Goal: Task Accomplishment & Management: Manage account settings

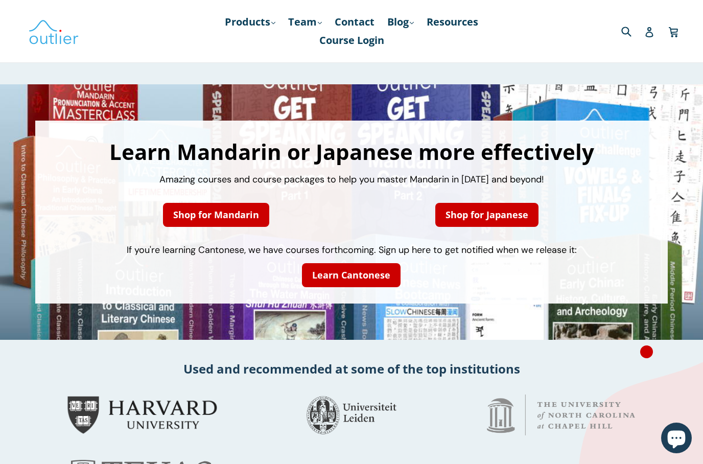
click at [652, 33] on icon at bounding box center [649, 32] width 8 height 10
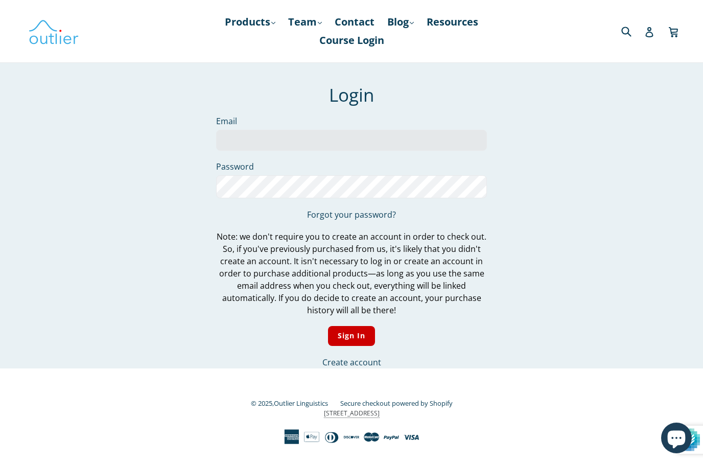
click at [333, 144] on input "Email" at bounding box center [351, 140] width 271 height 21
type input "opesky@gmail.com"
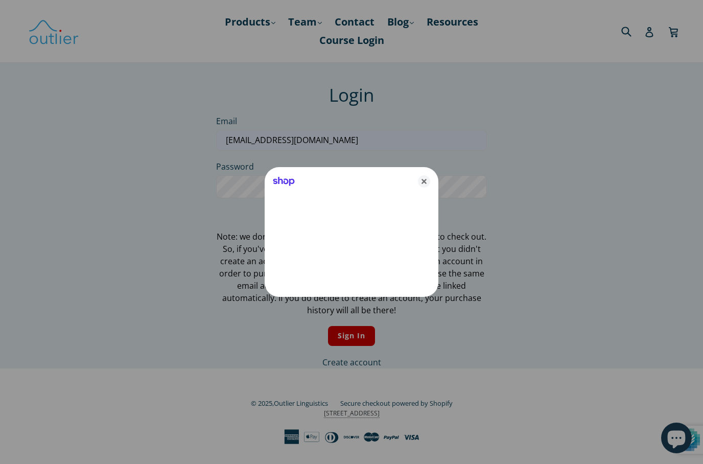
click at [428, 177] on icon "Close" at bounding box center [424, 181] width 12 height 12
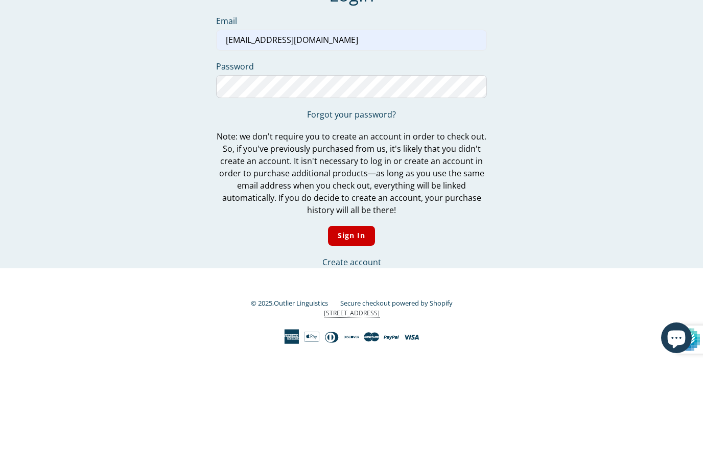
click at [351, 326] on input "Sign In" at bounding box center [352, 336] width 48 height 20
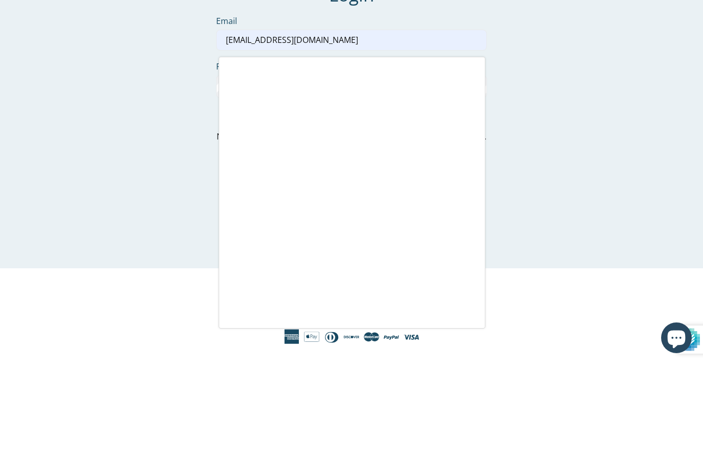
scroll to position [20, 0]
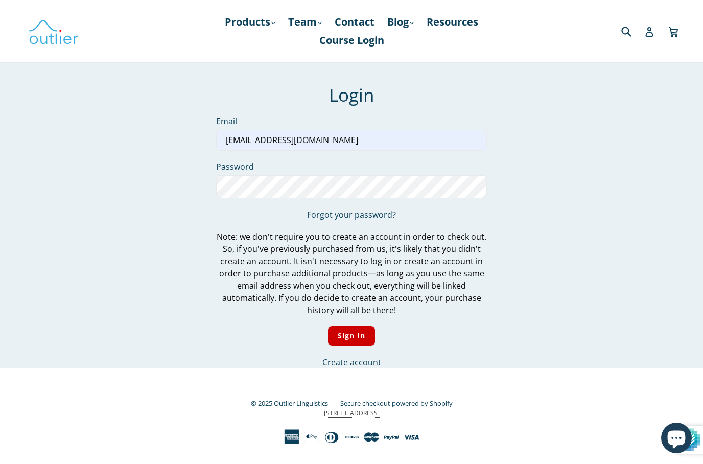
click at [366, 326] on input "Sign In" at bounding box center [352, 336] width 48 height 20
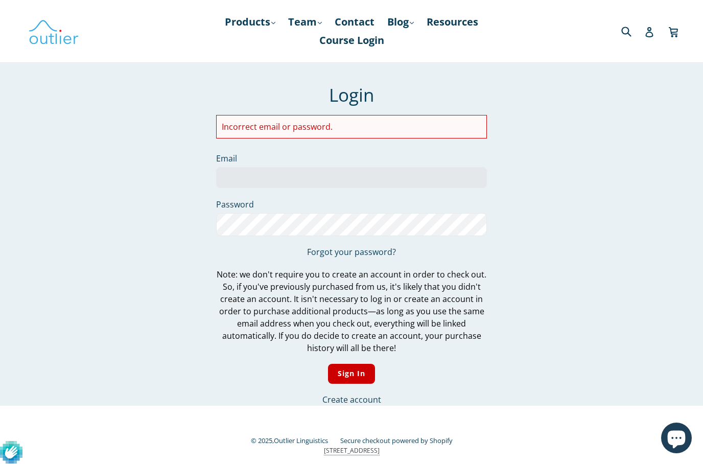
click at [336, 177] on input "Email" at bounding box center [351, 177] width 271 height 21
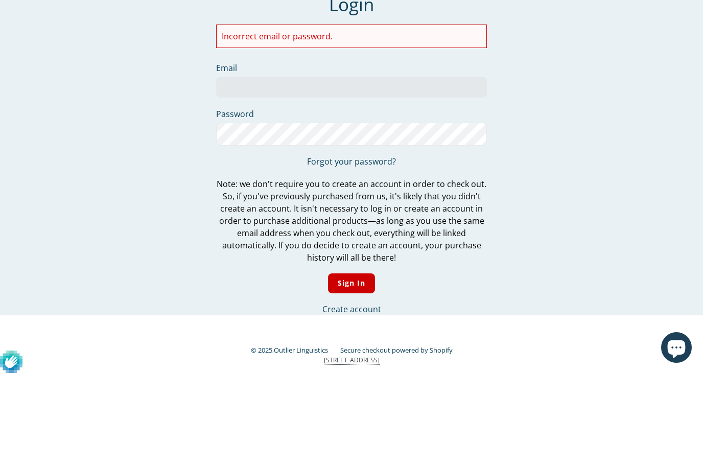
type input "[EMAIL_ADDRESS][DOMAIN_NAME]"
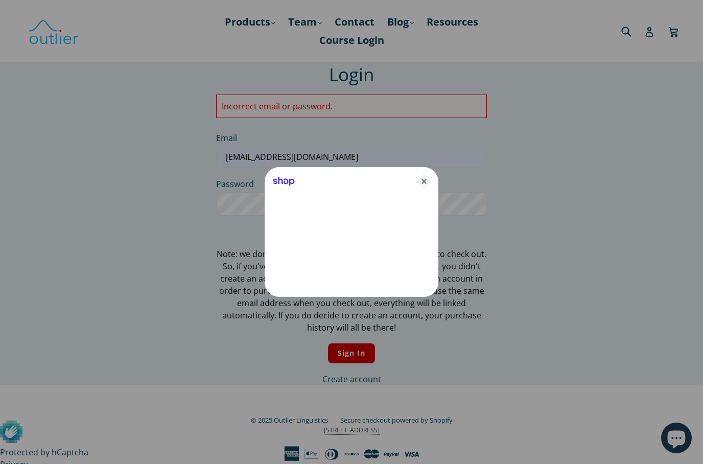
click at [429, 181] on icon "Close" at bounding box center [424, 181] width 12 height 12
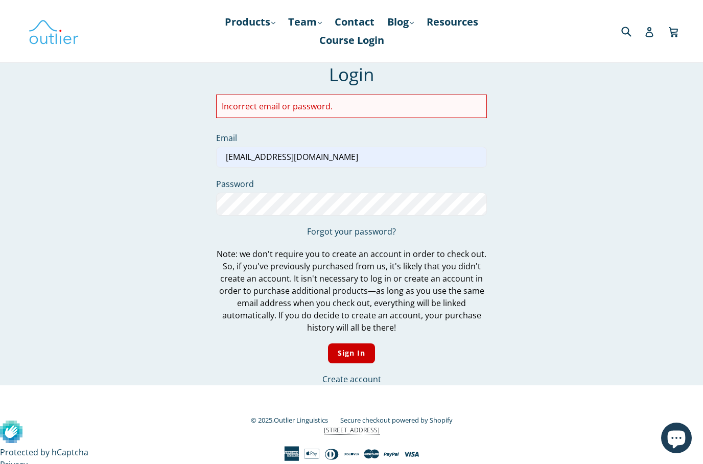
click at [360, 354] on input "Sign In" at bounding box center [352, 353] width 48 height 20
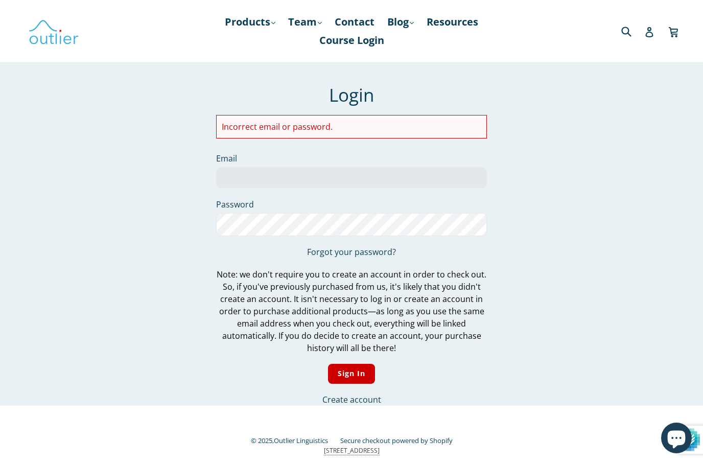
scroll to position [20, 0]
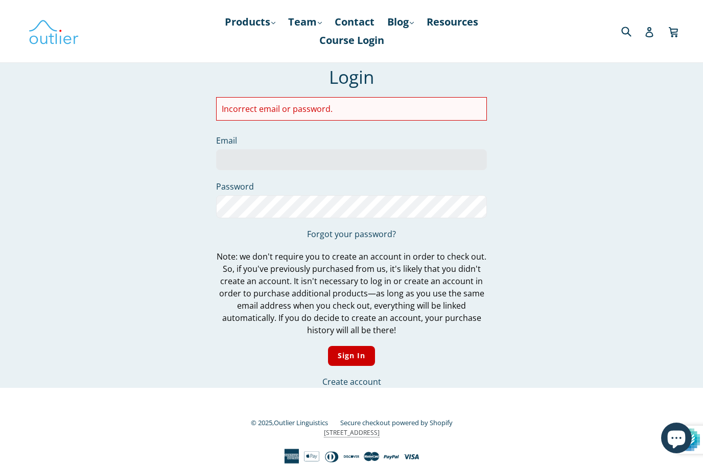
click at [359, 353] on input "Sign In" at bounding box center [352, 356] width 48 height 20
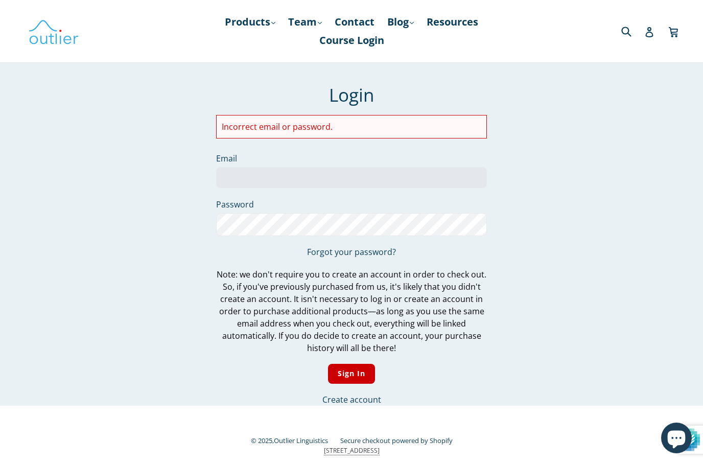
click at [350, 120] on div "Incorrect email or password." at bounding box center [351, 127] width 271 height 24
click at [365, 121] on li "Incorrect email or password." at bounding box center [352, 127] width 260 height 12
click at [318, 177] on input "Email" at bounding box center [351, 177] width 271 height 21
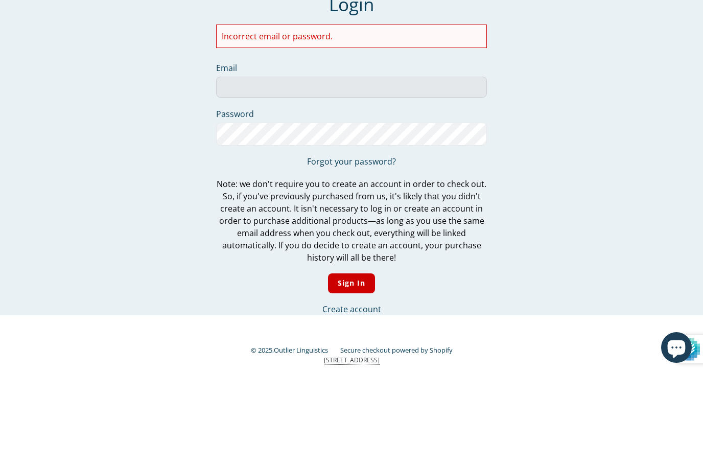
type input "[EMAIL_ADDRESS][DOMAIN_NAME]"
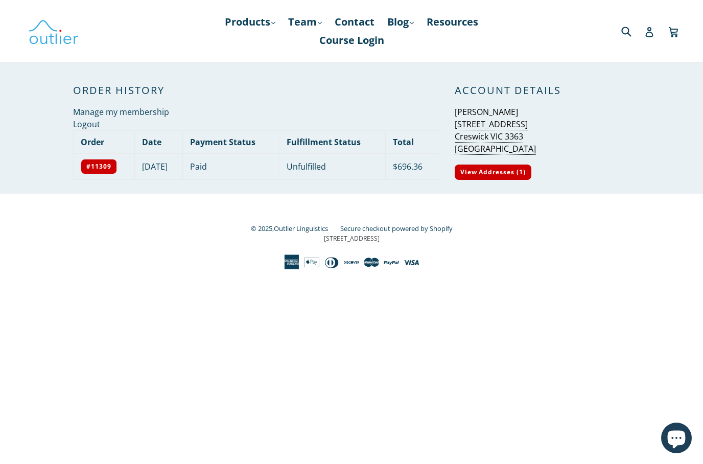
click at [347, 148] on th "Fulfillment Status" at bounding box center [332, 141] width 107 height 23
click at [342, 162] on td "Unfulfilled" at bounding box center [332, 166] width 107 height 26
click at [366, 44] on link "Course Login" at bounding box center [351, 40] width 75 height 18
